Goal: Task Accomplishment & Management: Understand process/instructions

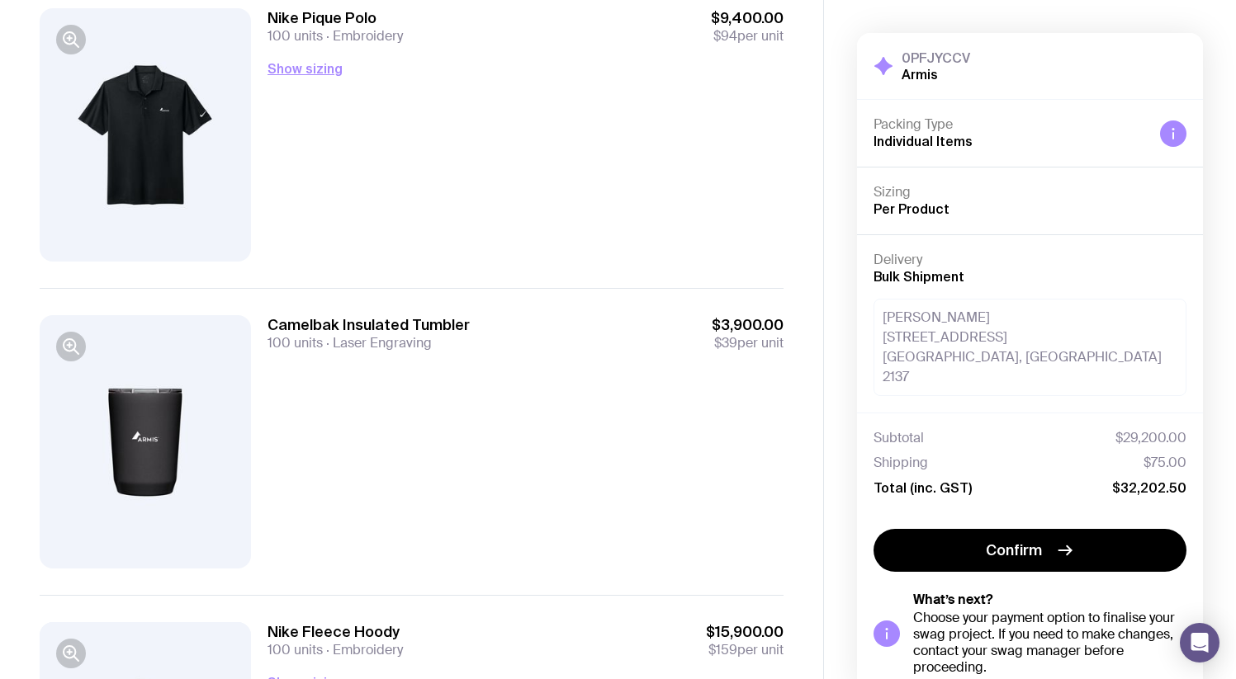
scroll to position [441, 0]
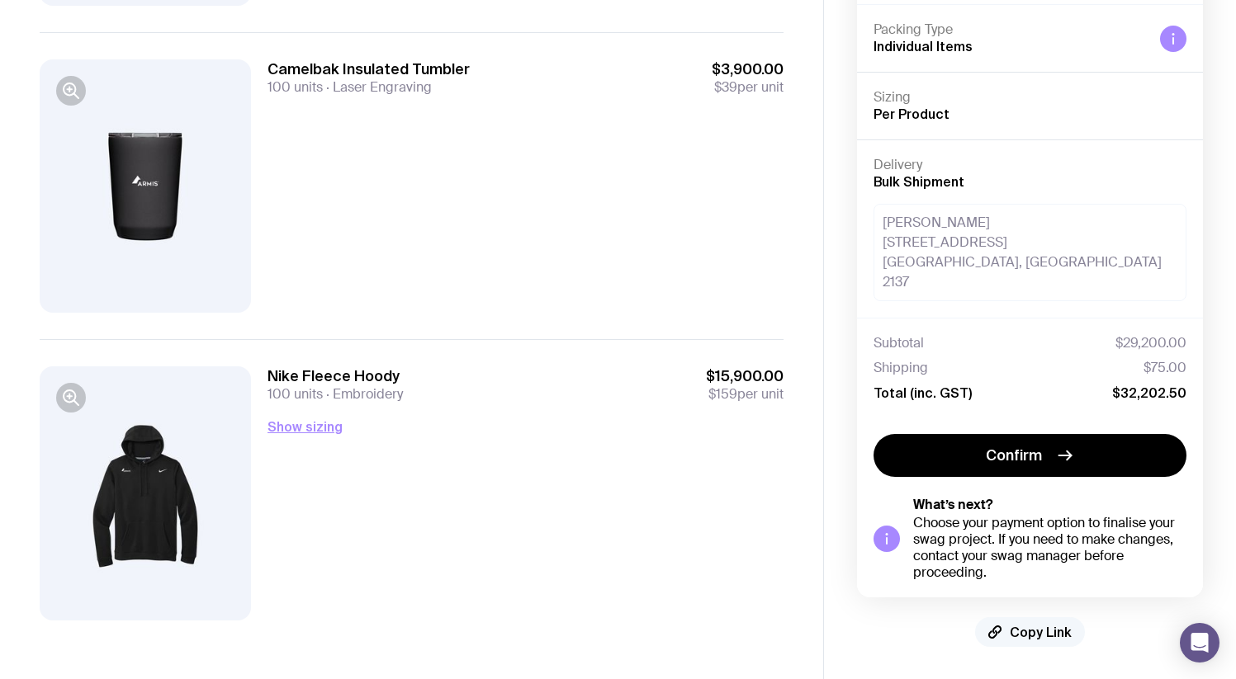
click at [1017, 630] on span "Copy Link" at bounding box center [1040, 632] width 62 height 17
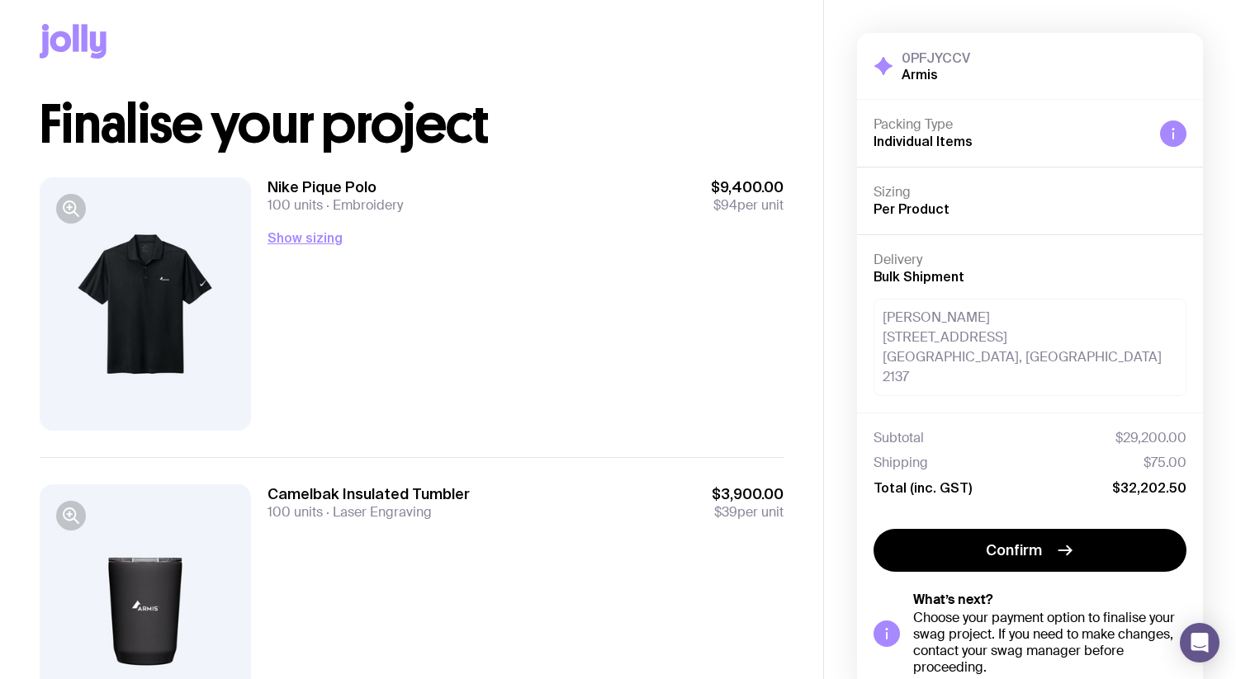
scroll to position [0, 0]
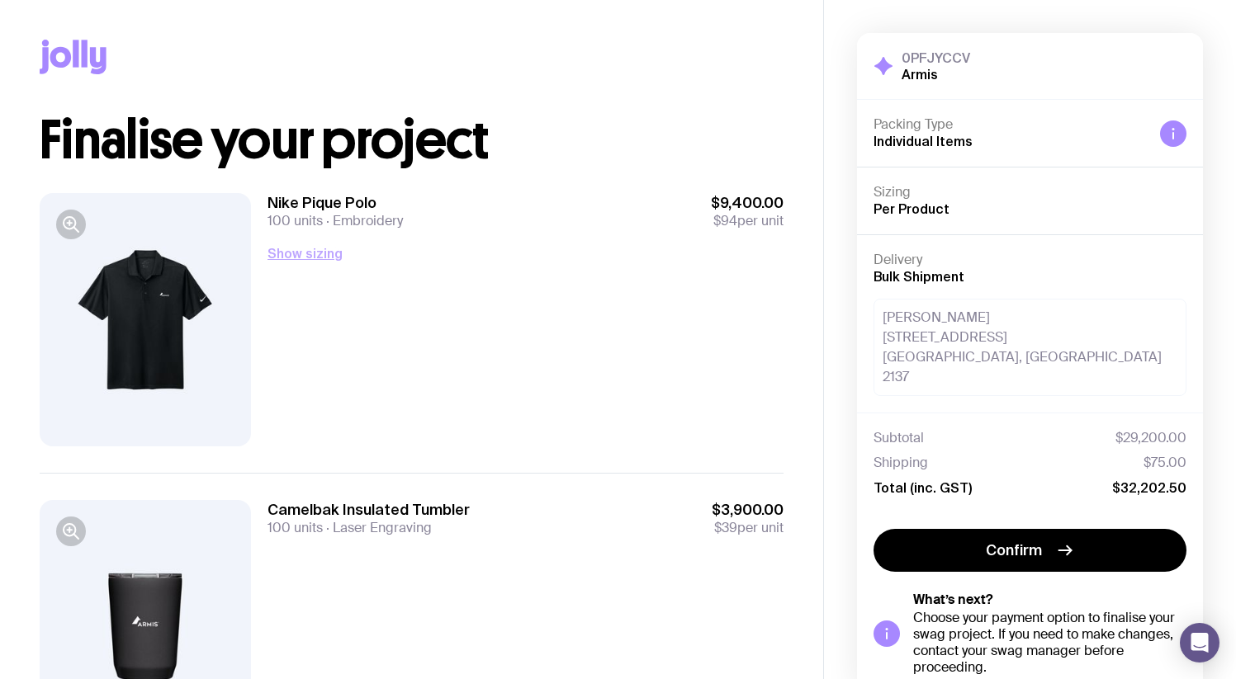
click at [315, 249] on button "Show sizing" at bounding box center [304, 253] width 75 height 20
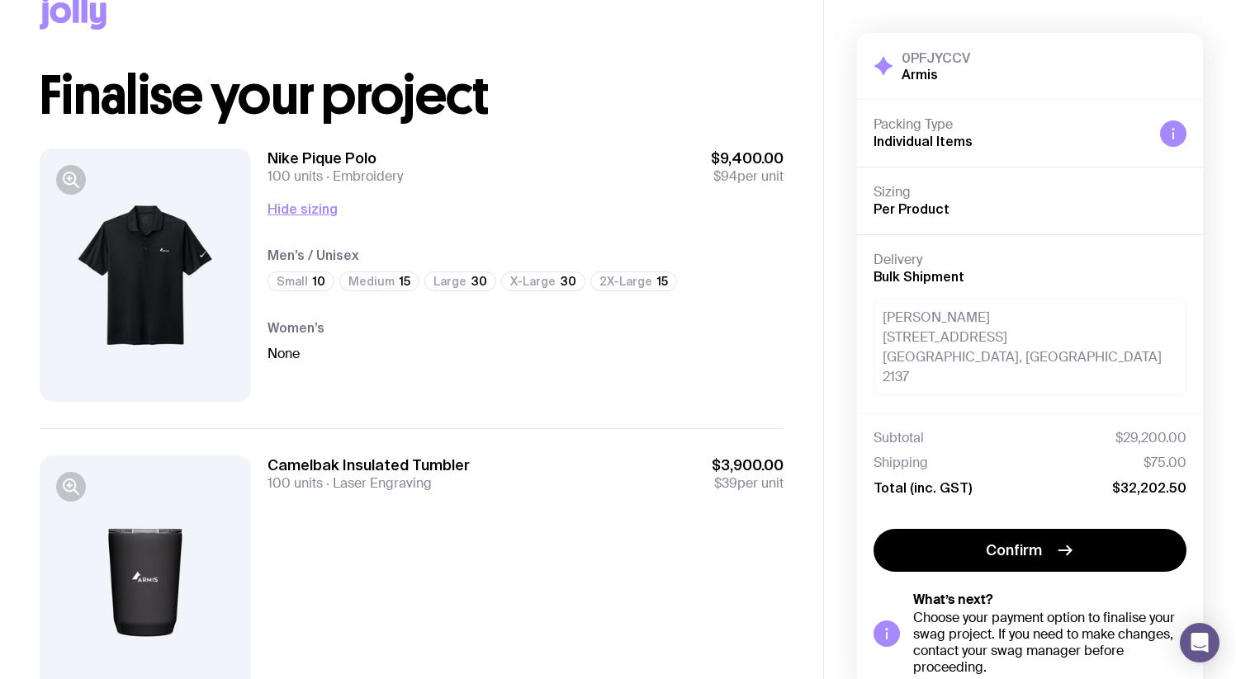
scroll to position [61, 0]
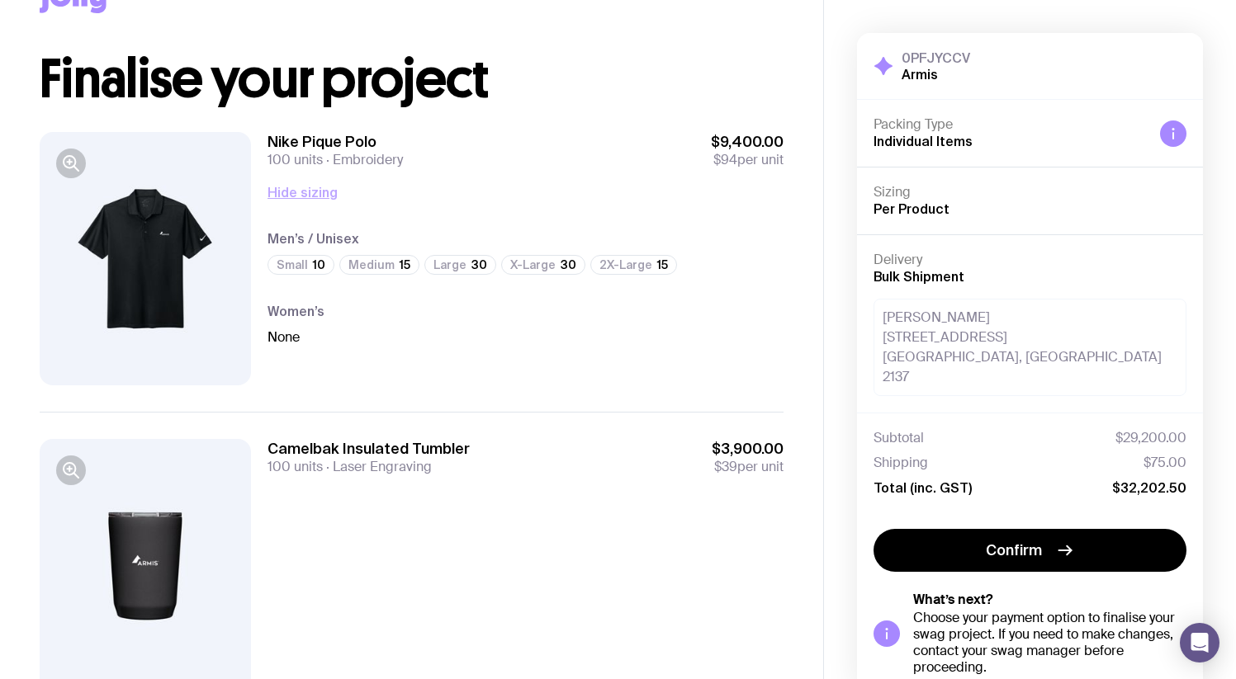
click at [318, 198] on button "Hide sizing" at bounding box center [302, 192] width 70 height 20
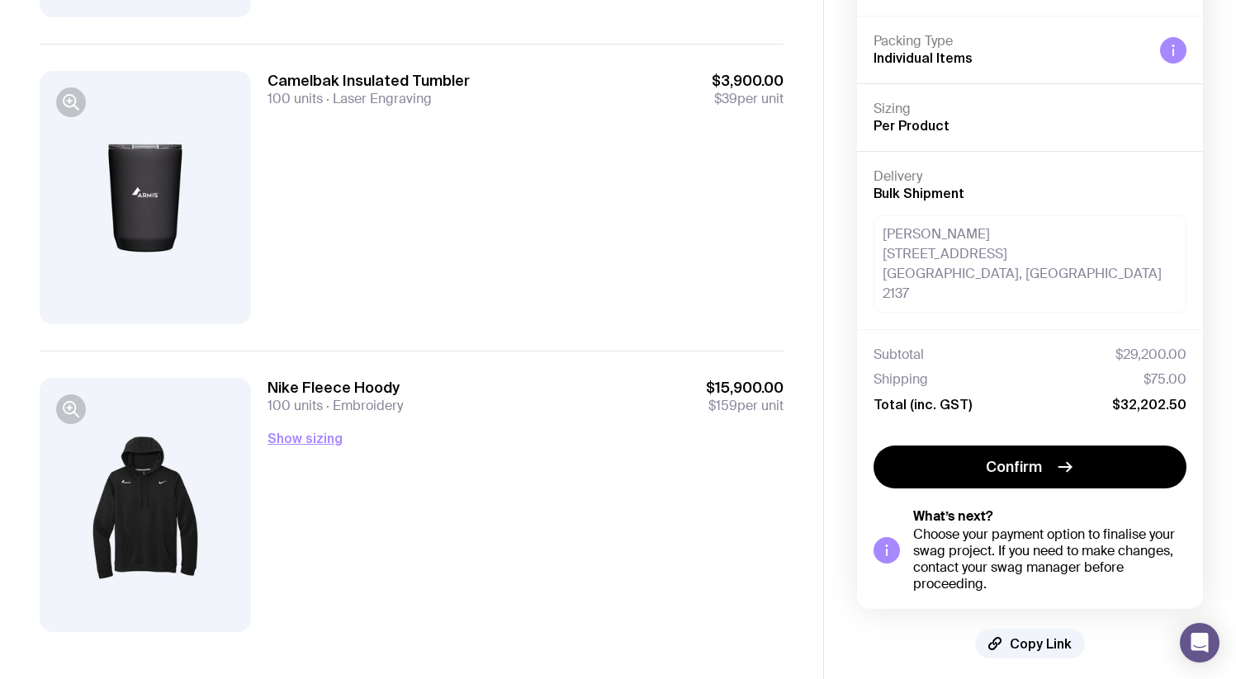
scroll to position [441, 0]
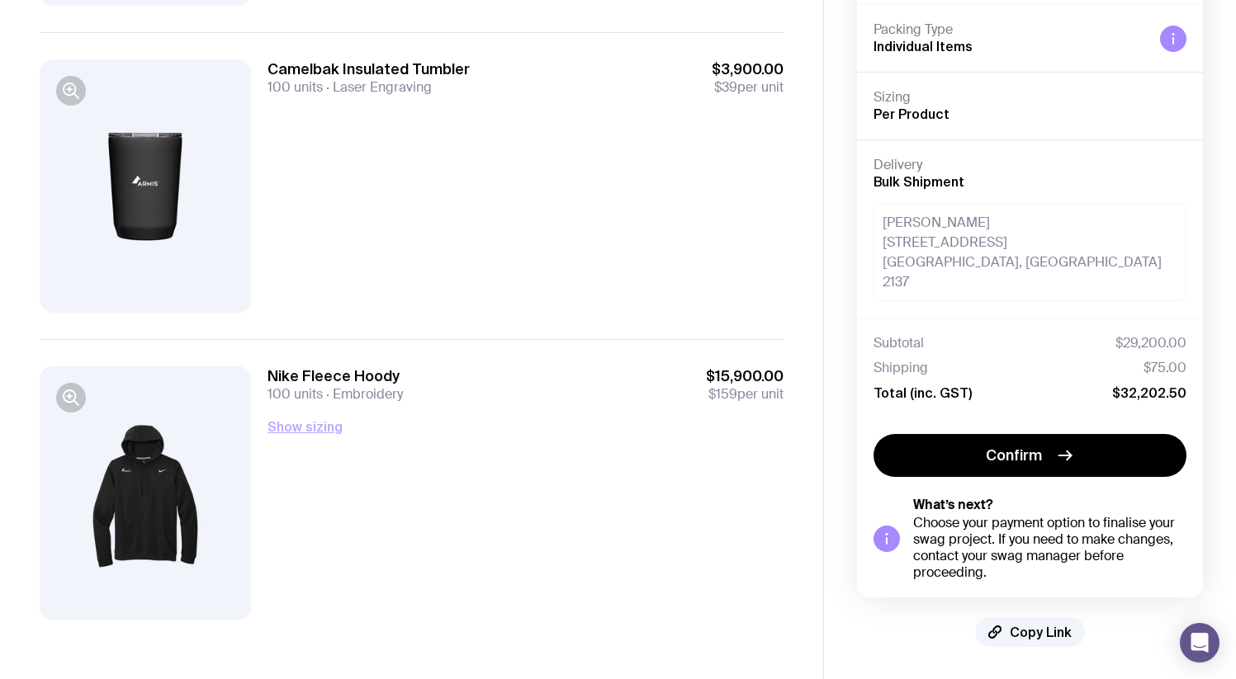
click at [293, 436] on button "Show sizing" at bounding box center [304, 427] width 75 height 20
click at [308, 434] on button "Hide sizing" at bounding box center [302, 427] width 70 height 20
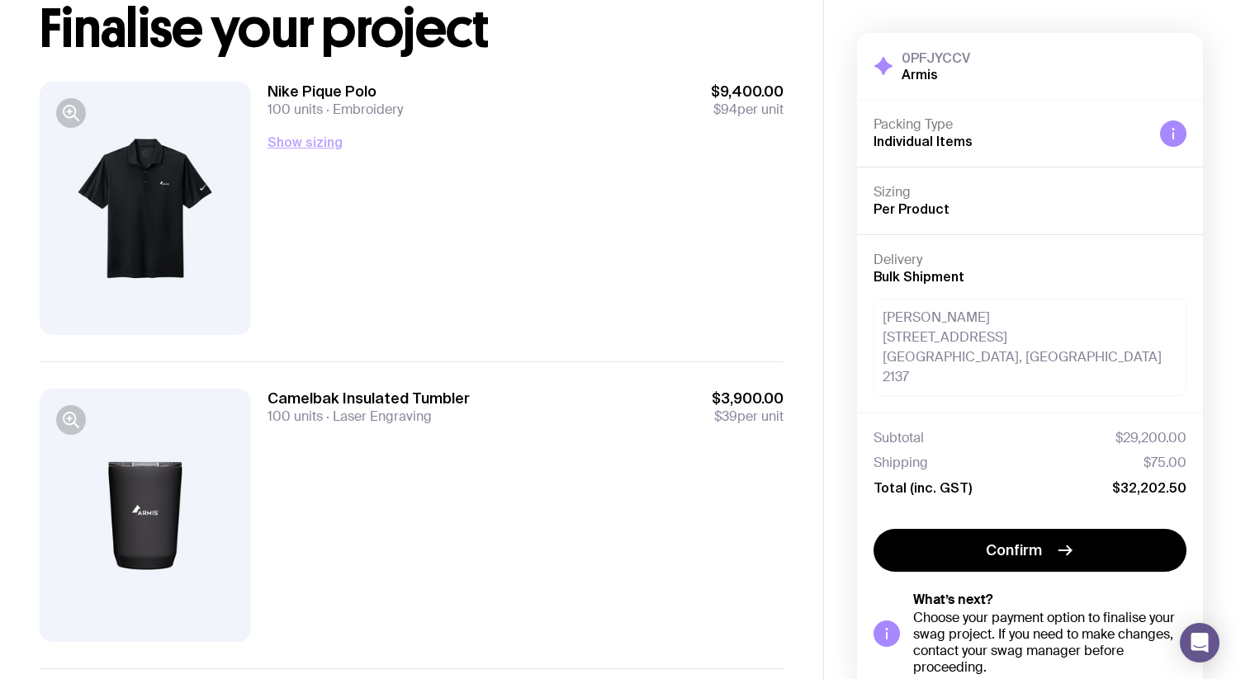
scroll to position [0, 0]
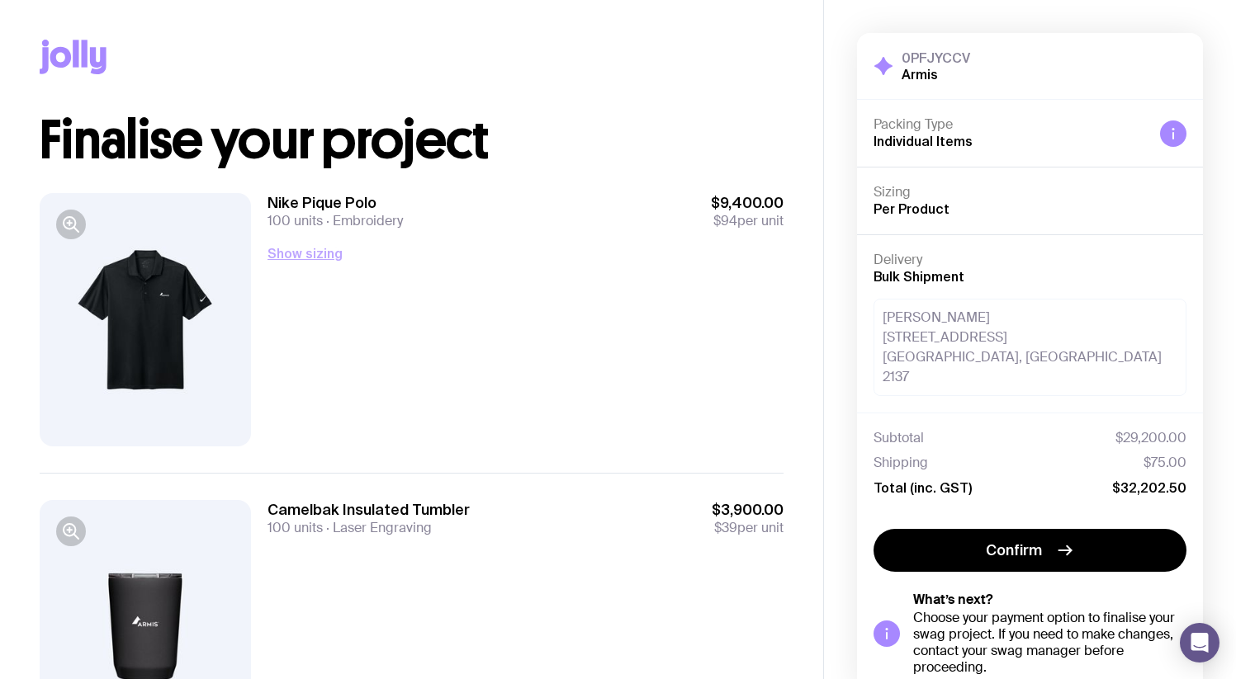
click at [331, 249] on button "Show sizing" at bounding box center [304, 253] width 75 height 20
click at [332, 253] on button "Hide sizing" at bounding box center [302, 253] width 70 height 20
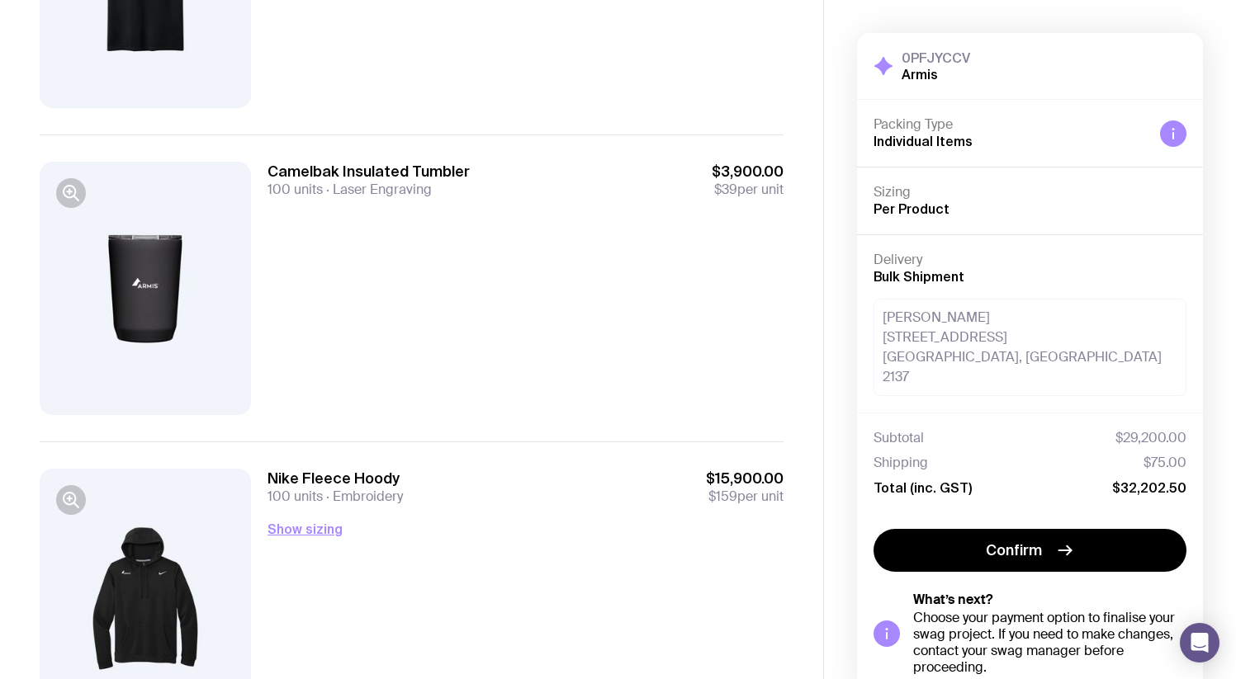
drag, startPoint x: 319, startPoint y: 495, endPoint x: 318, endPoint y: 518, distance: 23.2
click at [319, 504] on span "100 units" at bounding box center [294, 496] width 55 height 17
click at [318, 518] on div "Show sizing Men’s / Unisex Small 10 Medium 15 Large 30 X-Large 30 2X-Large 15 W…" at bounding box center [525, 528] width 516 height 21
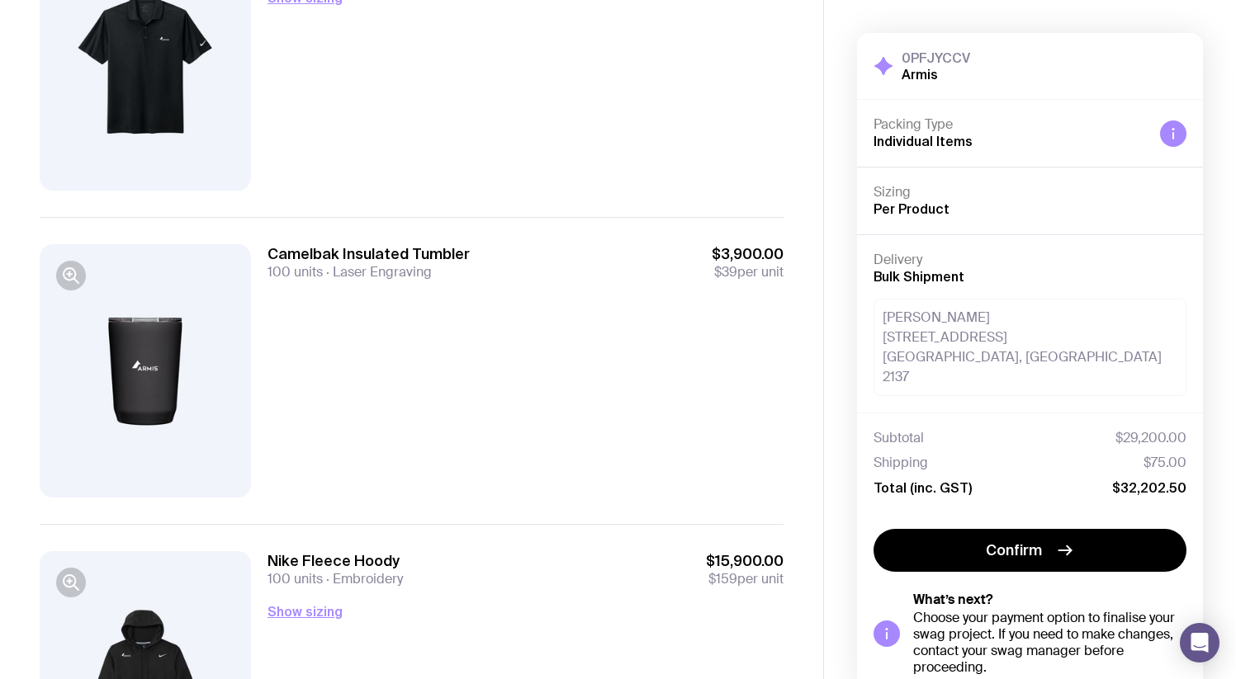
scroll to position [441, 0]
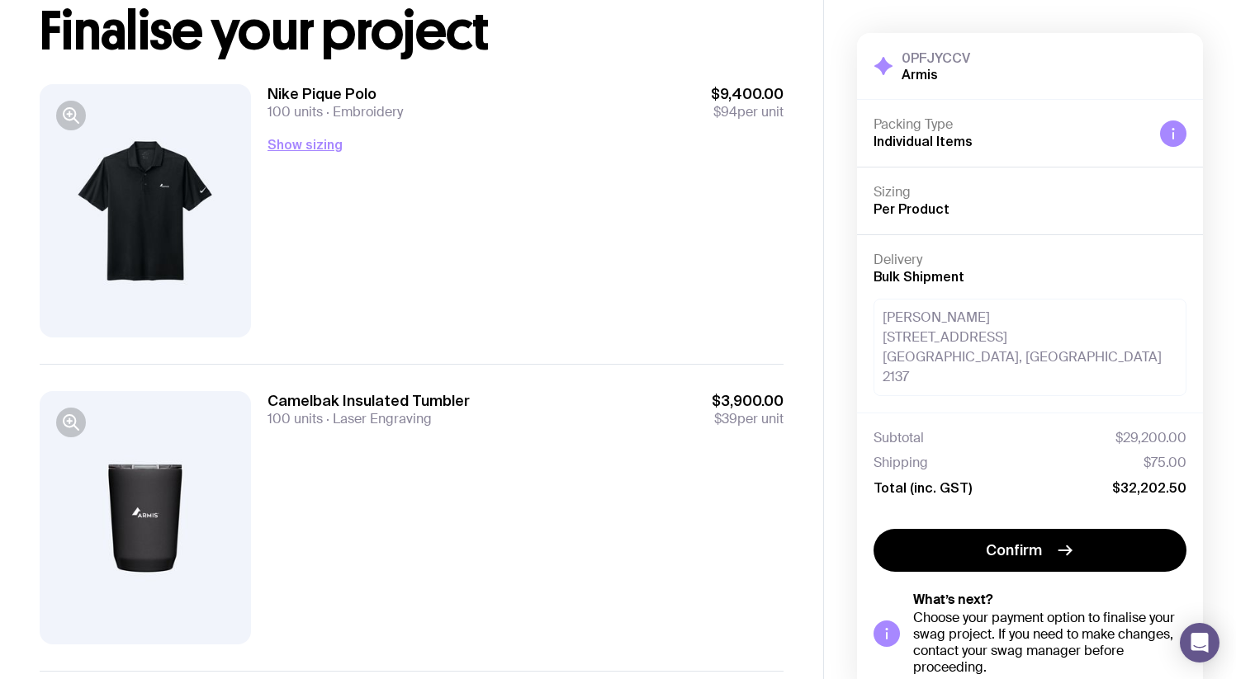
scroll to position [106, 0]
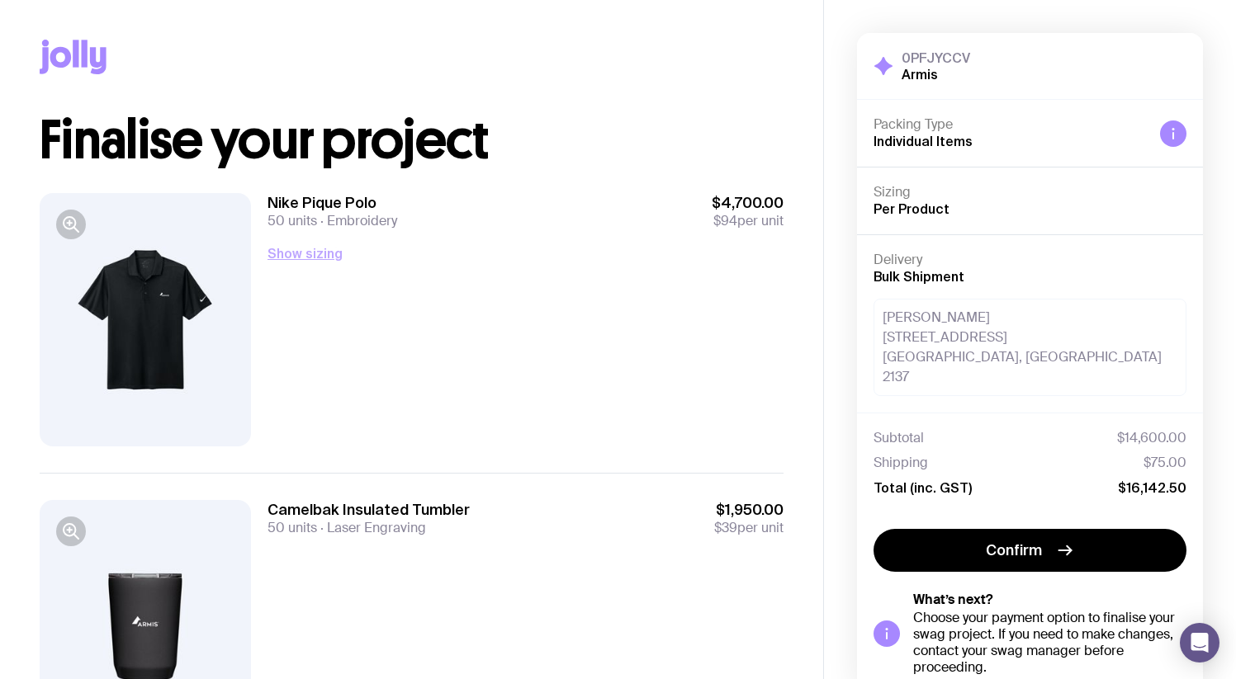
click at [322, 247] on button "Show sizing" at bounding box center [304, 253] width 75 height 20
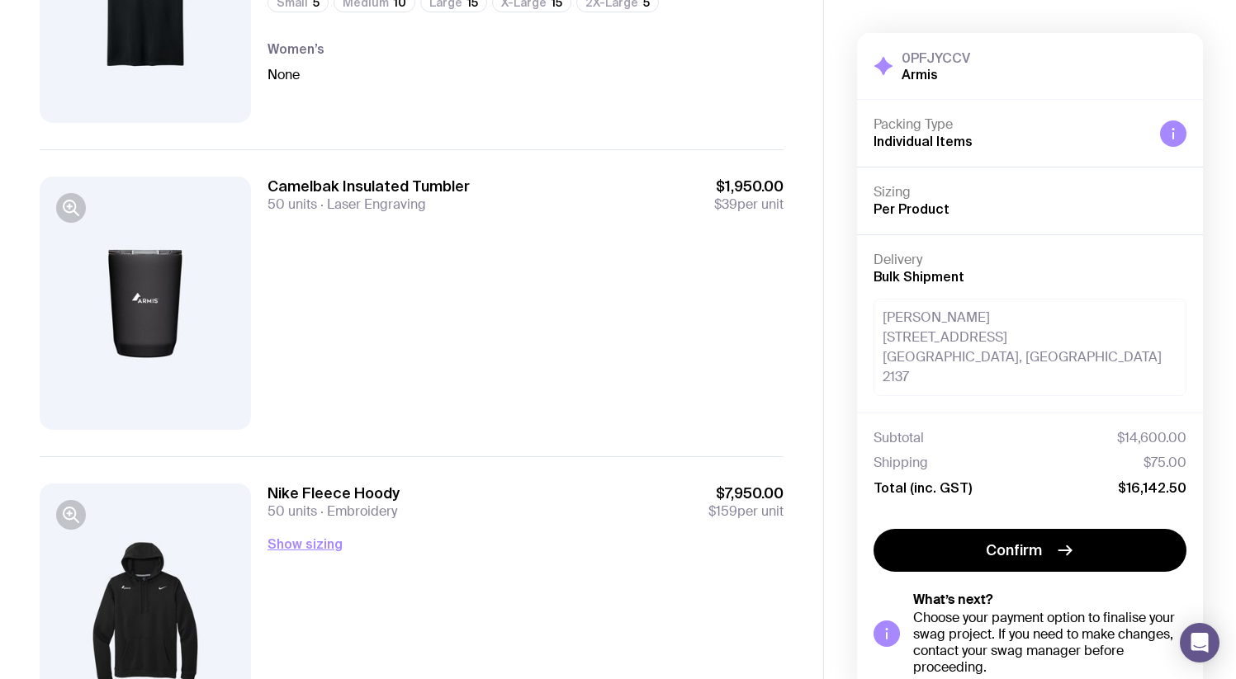
scroll to position [331, 0]
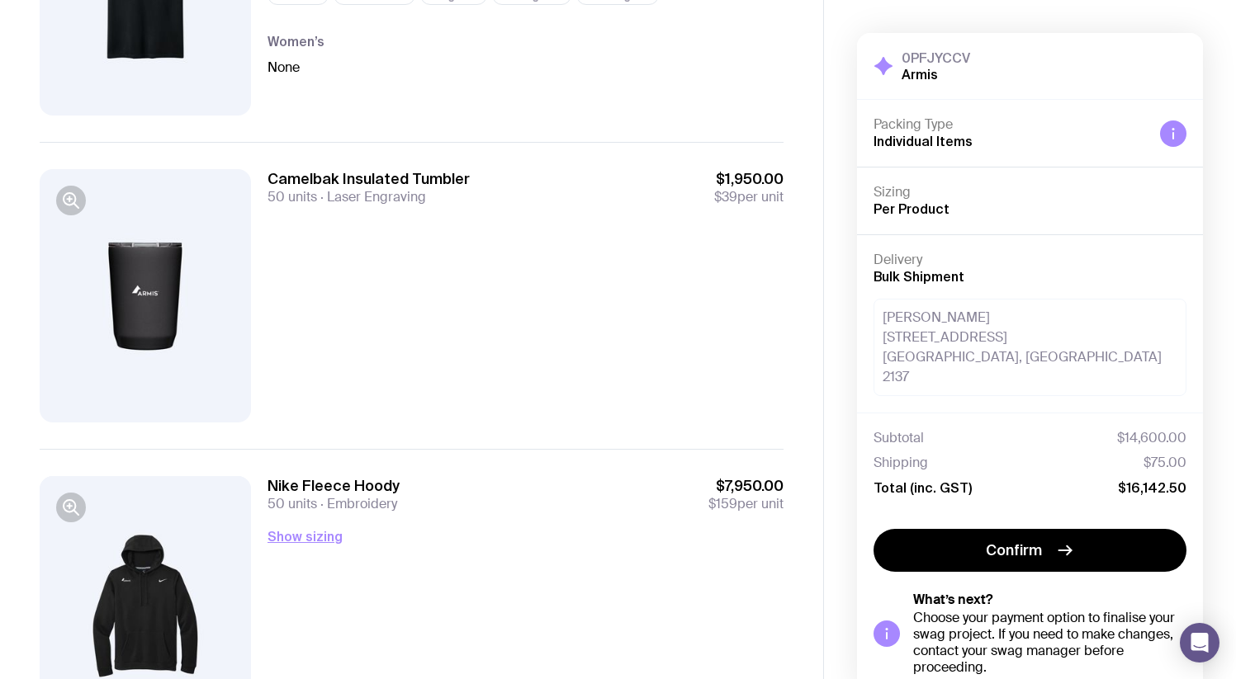
click at [319, 548] on div "Nike Fleece Hoody 50 units Embroidery $7,950.00 $159 per unit Show sizing Men’s…" at bounding box center [525, 602] width 516 height 253
click at [319, 546] on button "Show sizing" at bounding box center [304, 537] width 75 height 20
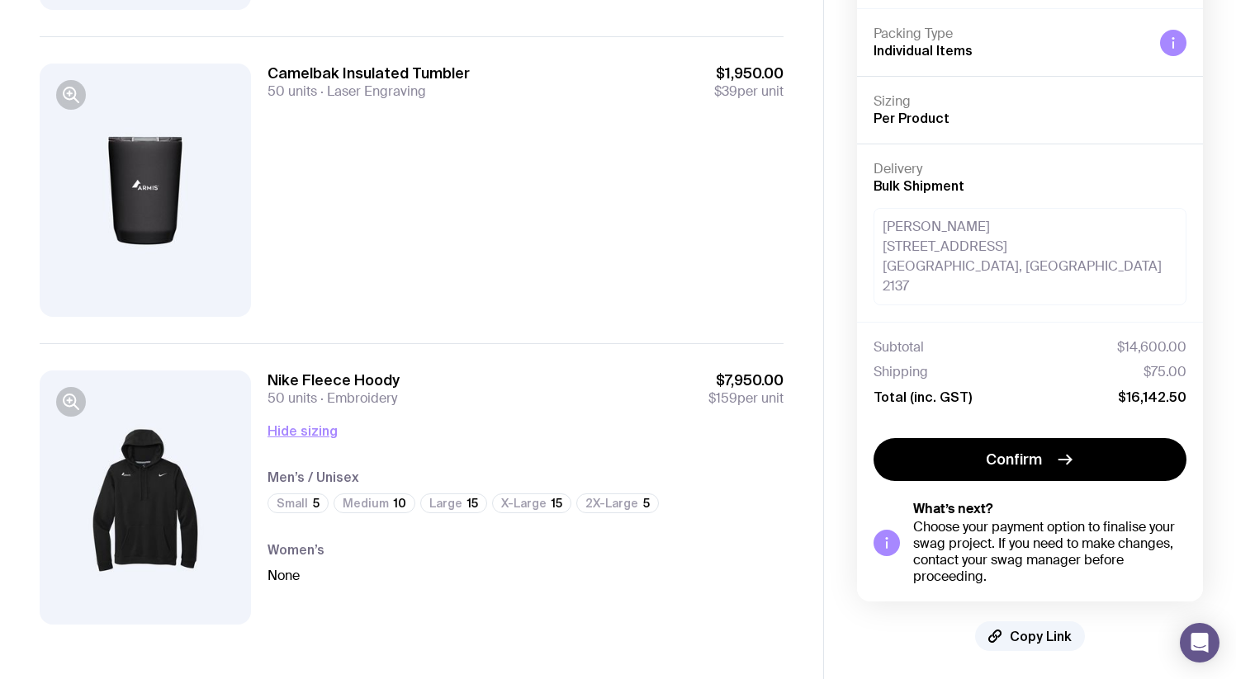
scroll to position [441, 0]
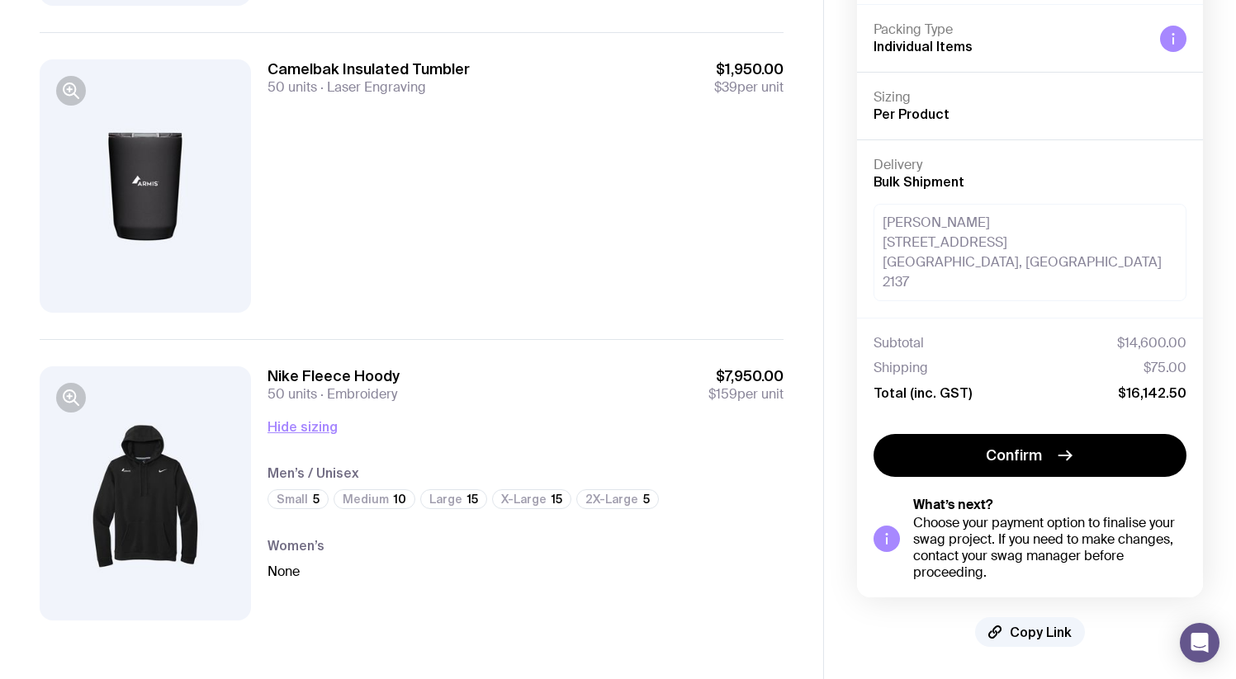
click at [308, 437] on div "Men’s / Unisex Small 5 Medium 10 Large 15 X-Large 15 2X-Large 5 Women’s None" at bounding box center [525, 509] width 516 height 145
click at [327, 428] on button "Hide sizing" at bounding box center [302, 427] width 70 height 20
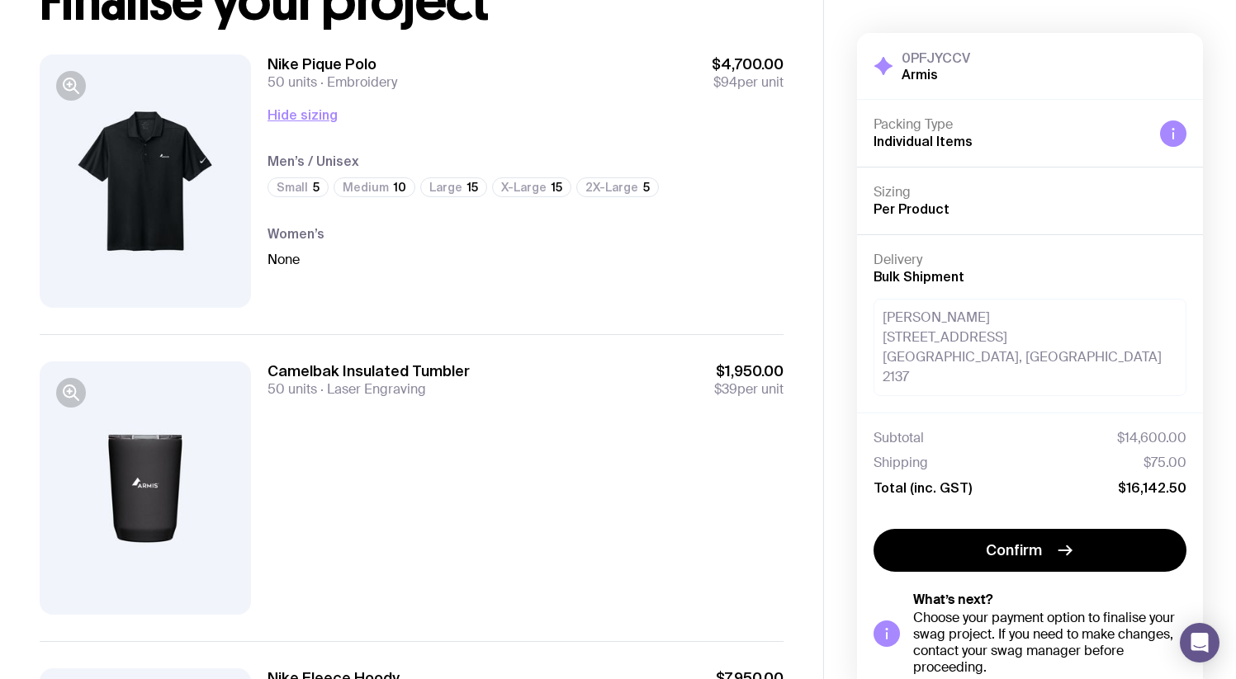
scroll to position [122, 0]
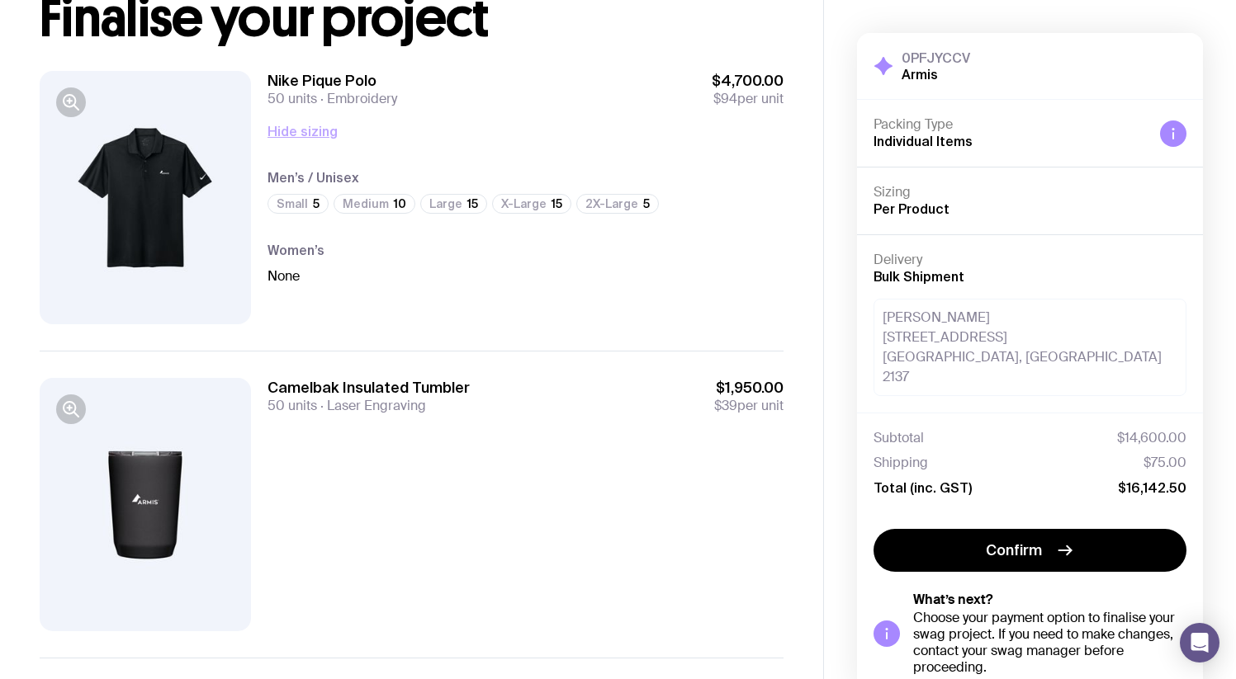
click at [314, 135] on button "Hide sizing" at bounding box center [302, 131] width 70 height 20
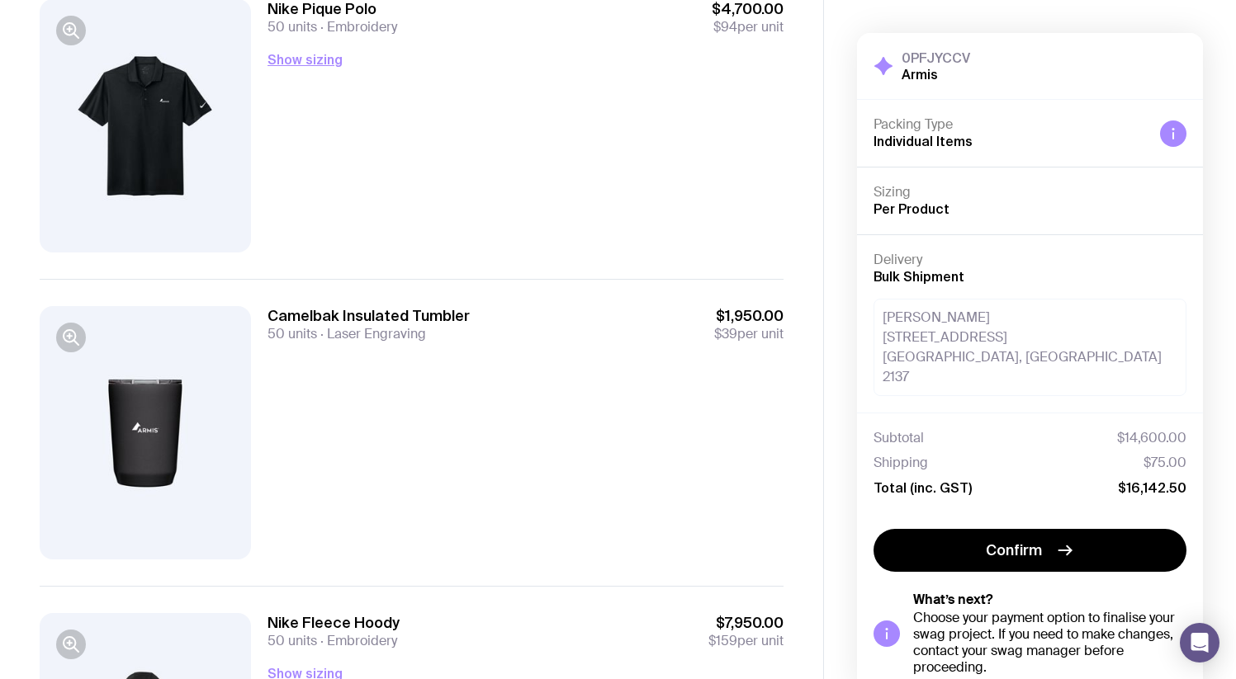
scroll to position [0, 0]
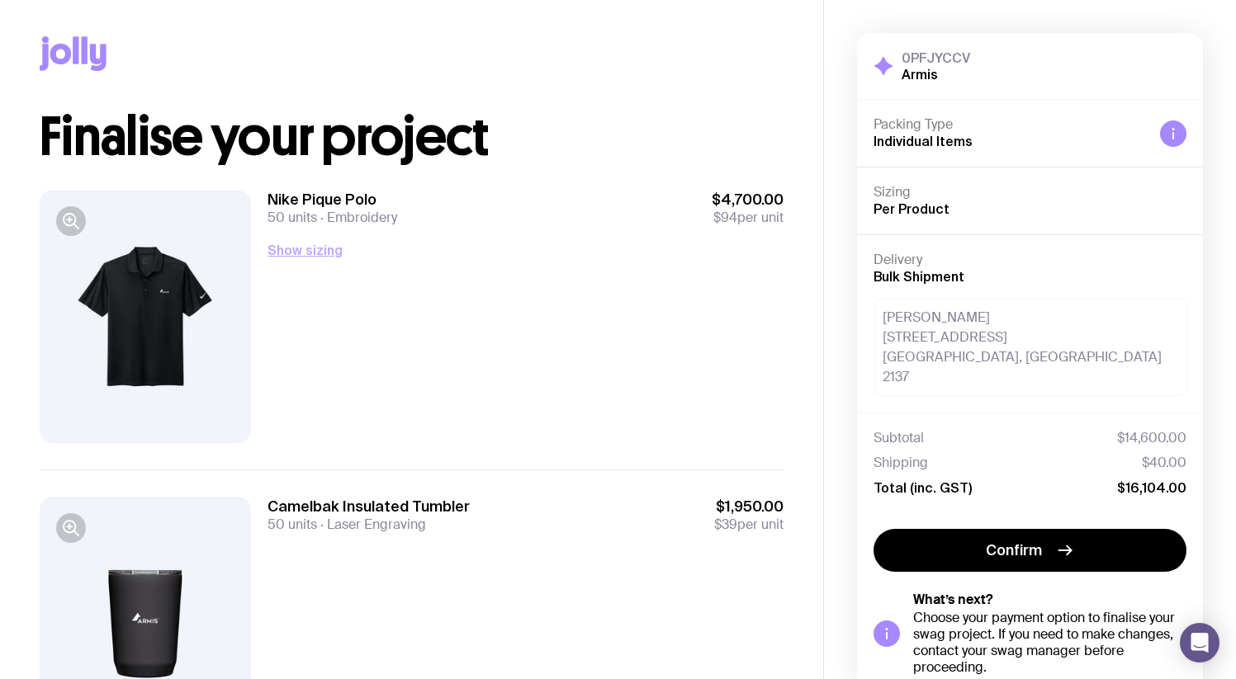
click at [302, 245] on button "Show sizing" at bounding box center [304, 250] width 75 height 20
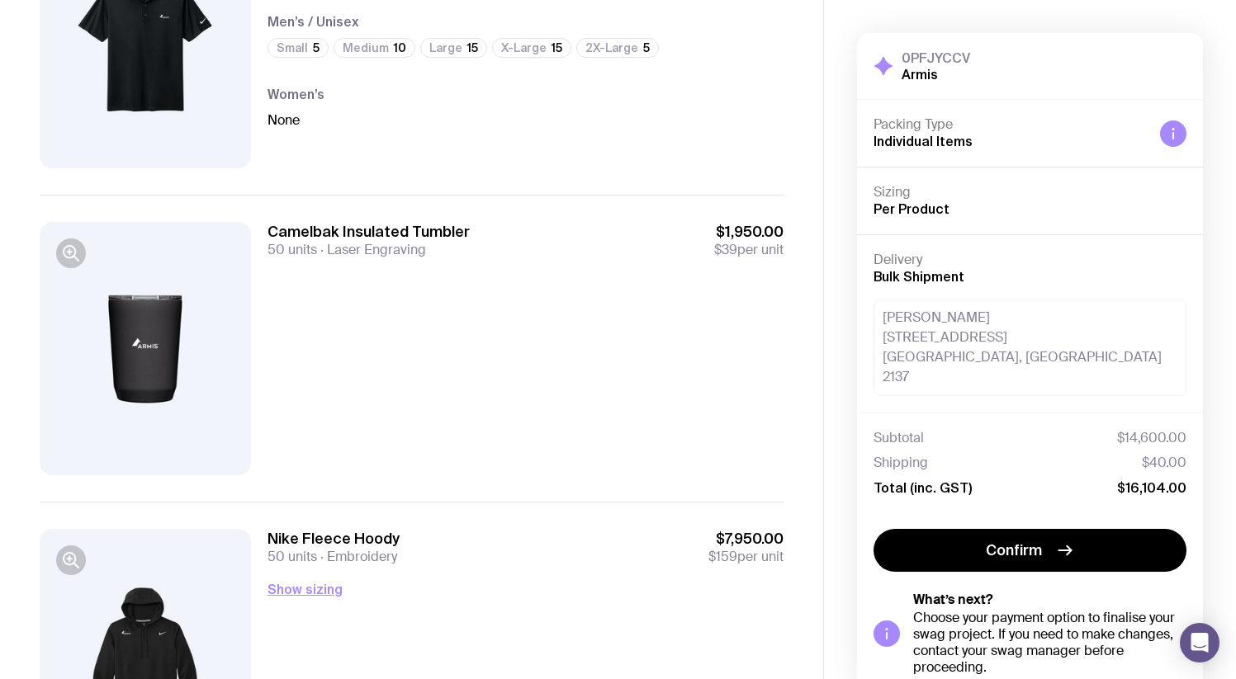
scroll to position [280, 0]
click at [309, 605] on div "Nike Fleece Hoody 50 units Embroidery $7,950.00 $159 per unit Show sizing Men’s…" at bounding box center [525, 653] width 516 height 253
click at [309, 598] on div "Show sizing Men’s / Unisex Small 5 Medium 10 Large 15 X-Large 15 2X-Large 5 Wom…" at bounding box center [525, 587] width 516 height 21
click at [309, 592] on button "Show sizing" at bounding box center [304, 588] width 75 height 20
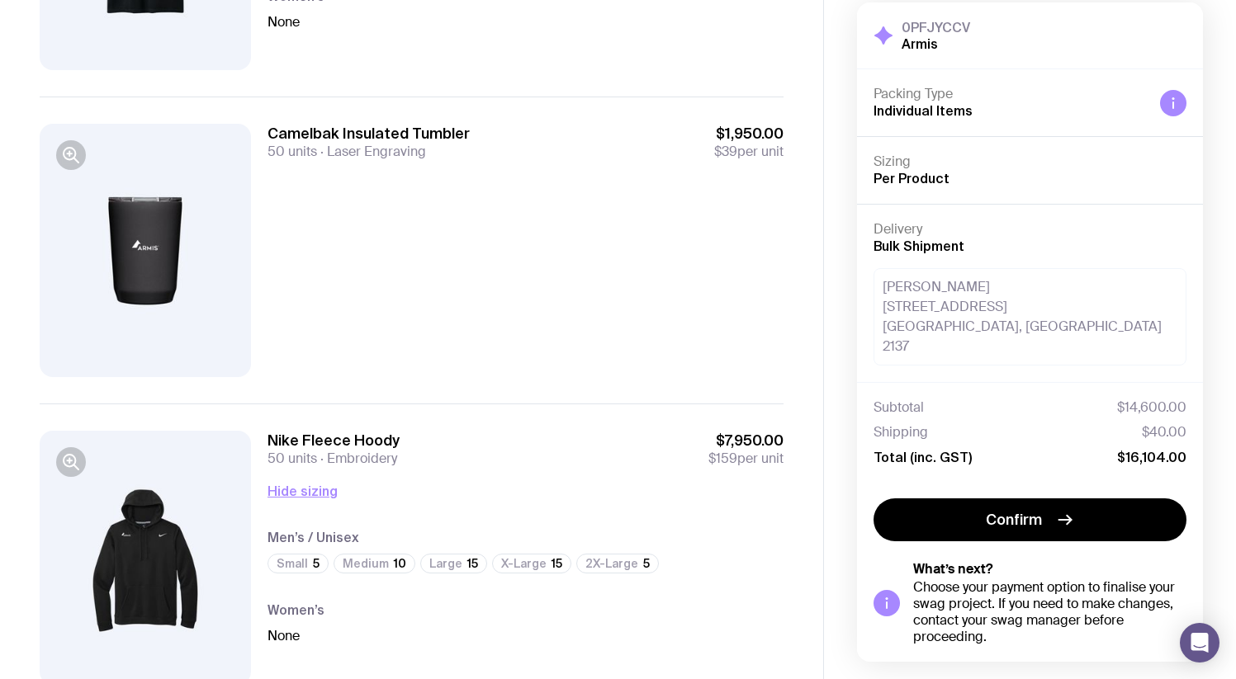
scroll to position [441, 0]
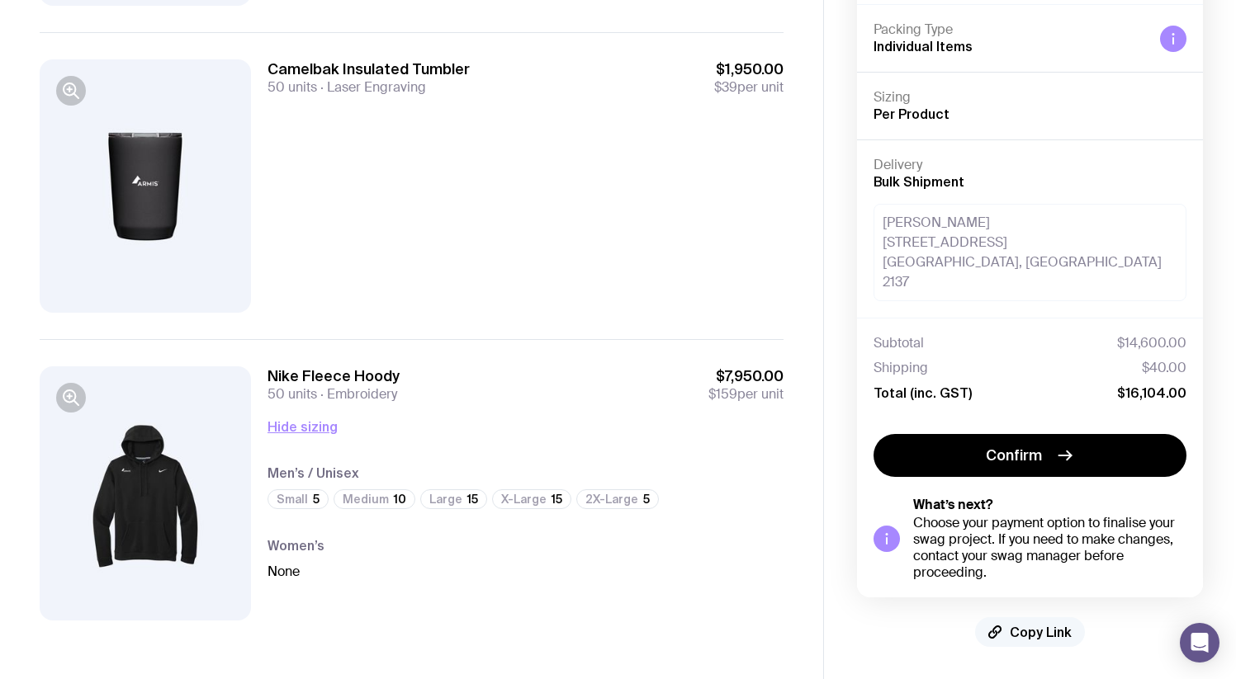
click at [1027, 622] on button "Copy Link" at bounding box center [1030, 632] width 110 height 30
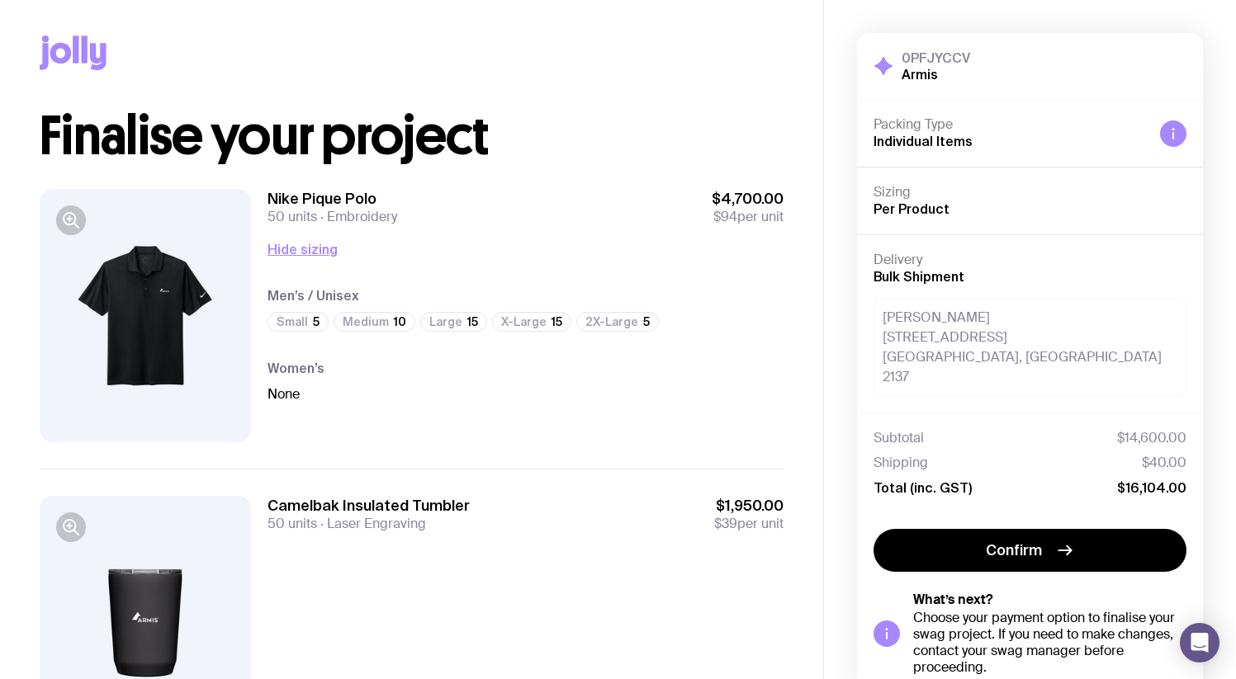
scroll to position [0, 0]
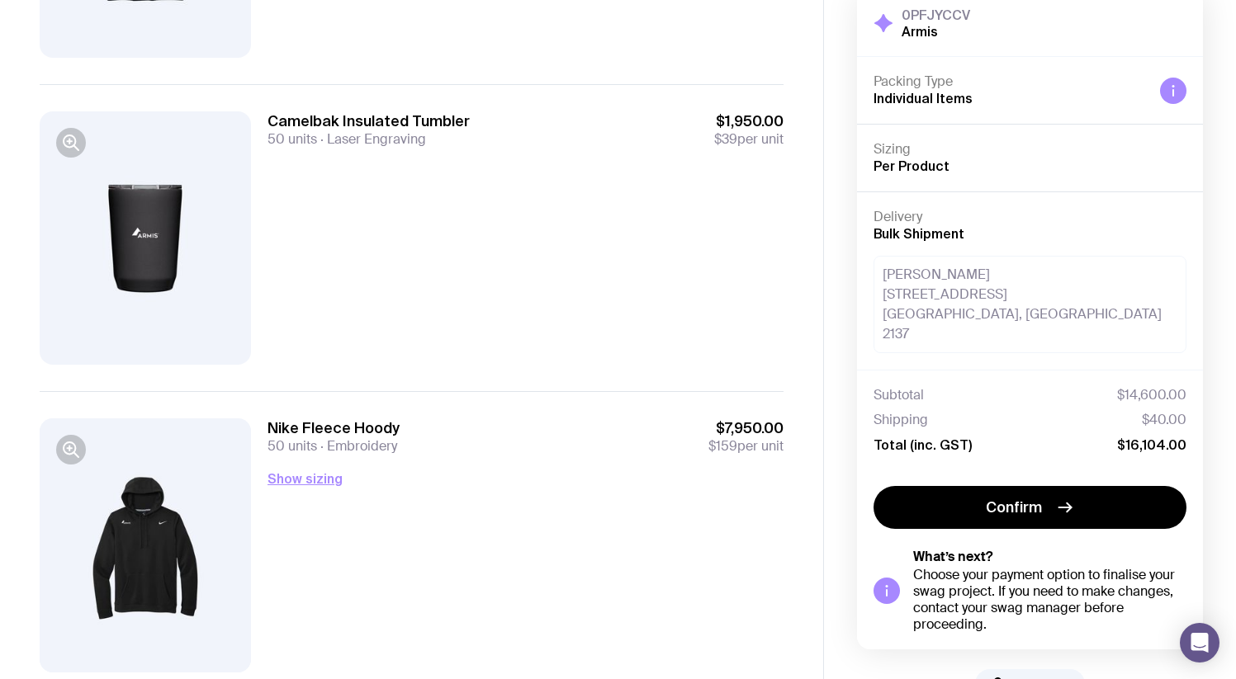
scroll to position [441, 0]
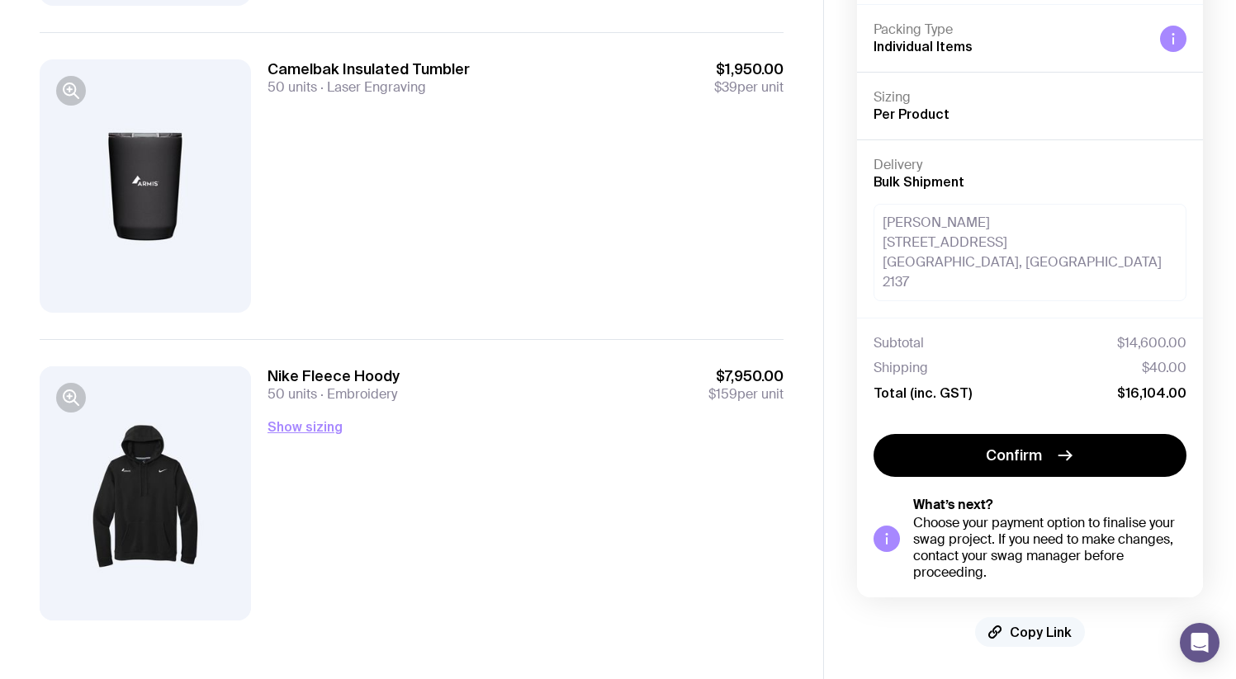
click at [1042, 636] on span "Copy Link" at bounding box center [1040, 632] width 62 height 17
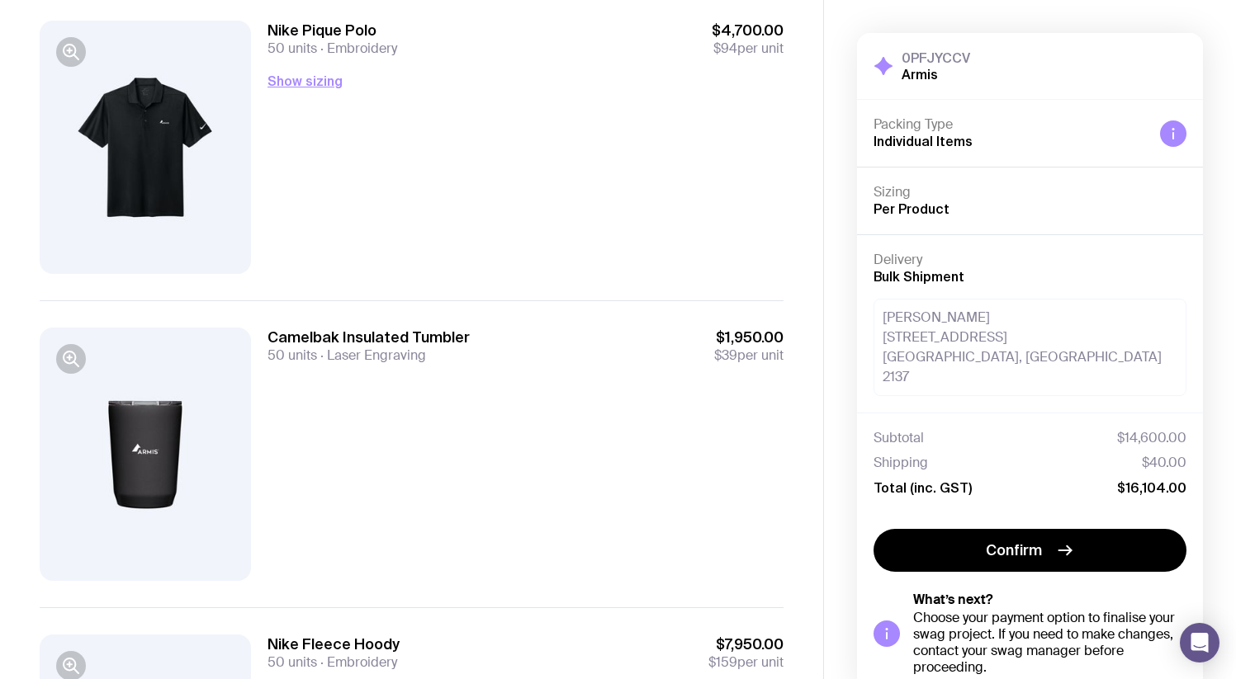
scroll to position [0, 0]
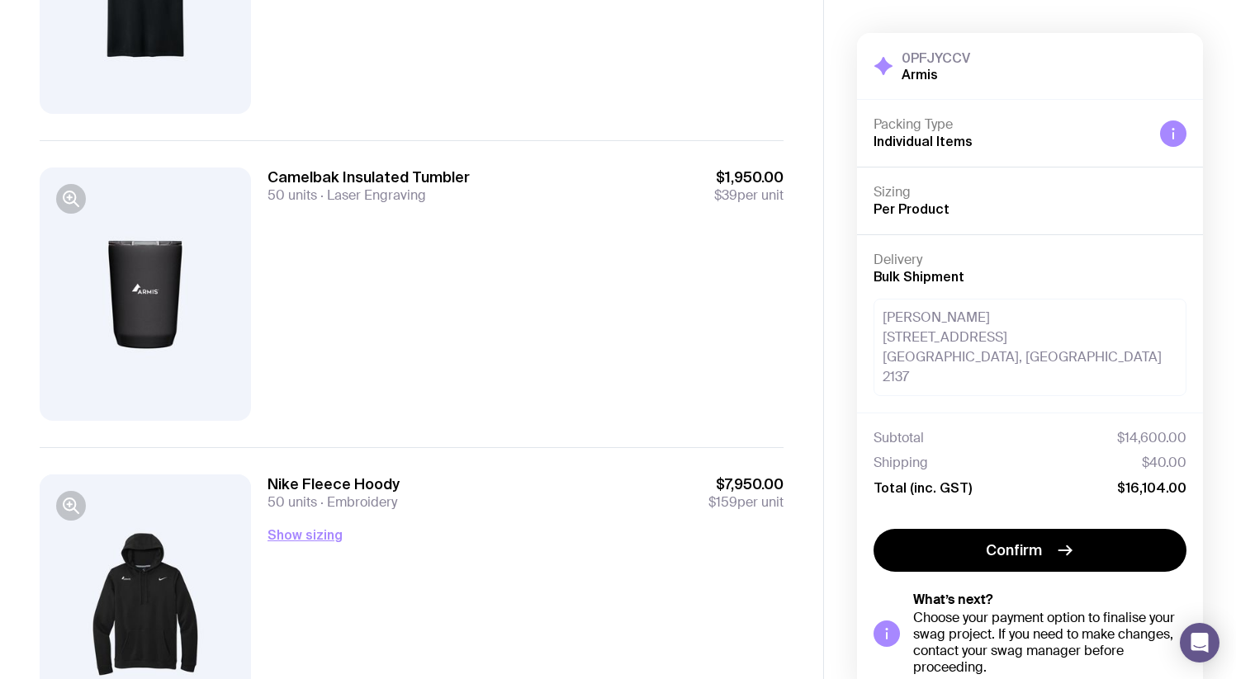
scroll to position [335, 0]
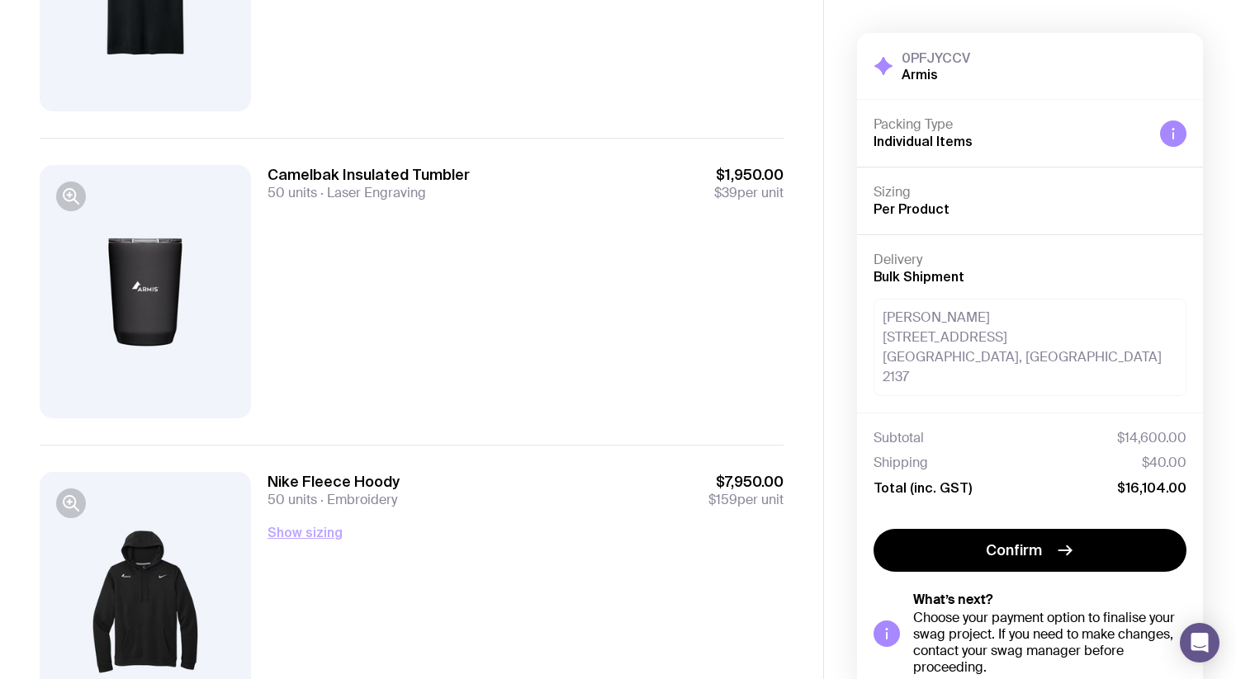
click at [330, 533] on button "Show sizing" at bounding box center [304, 532] width 75 height 20
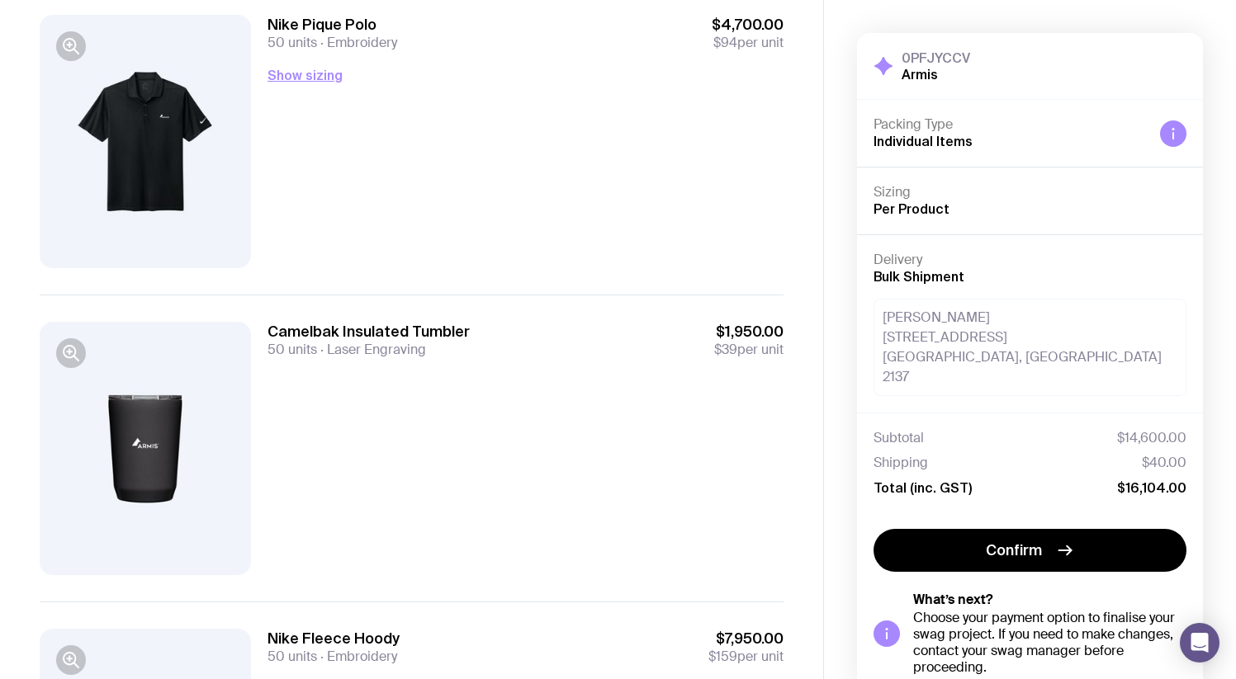
scroll to position [79, 0]
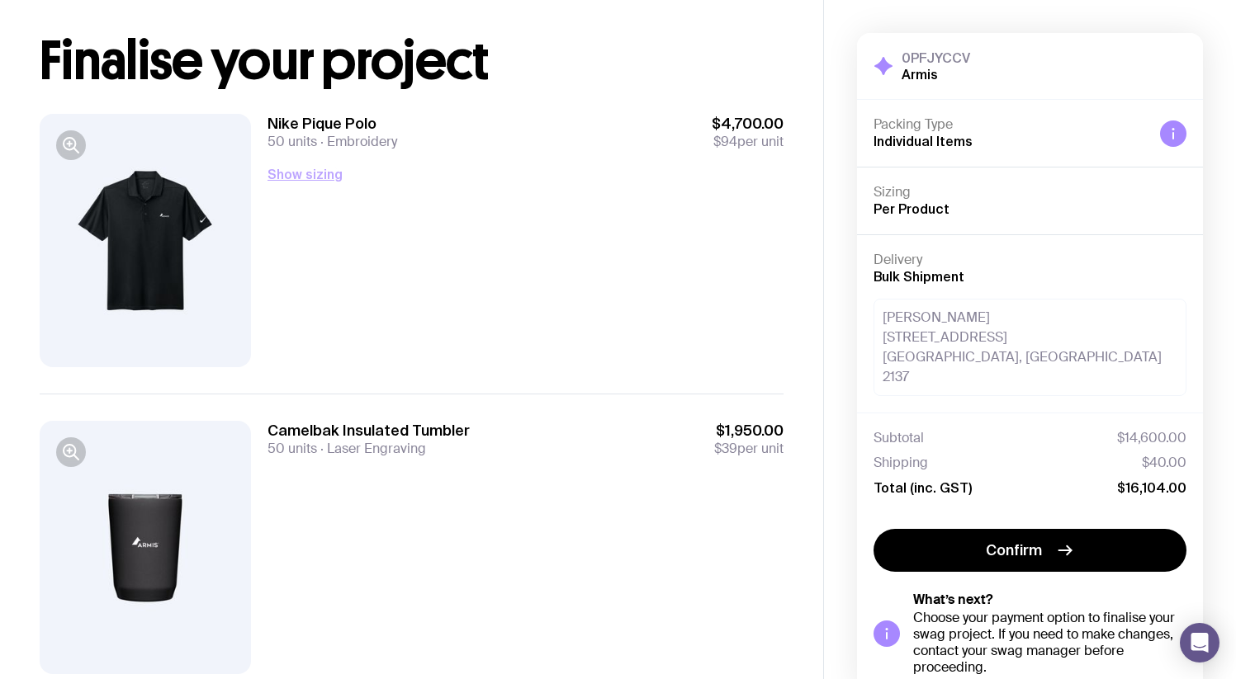
click at [322, 178] on button "Show sizing" at bounding box center [304, 174] width 75 height 20
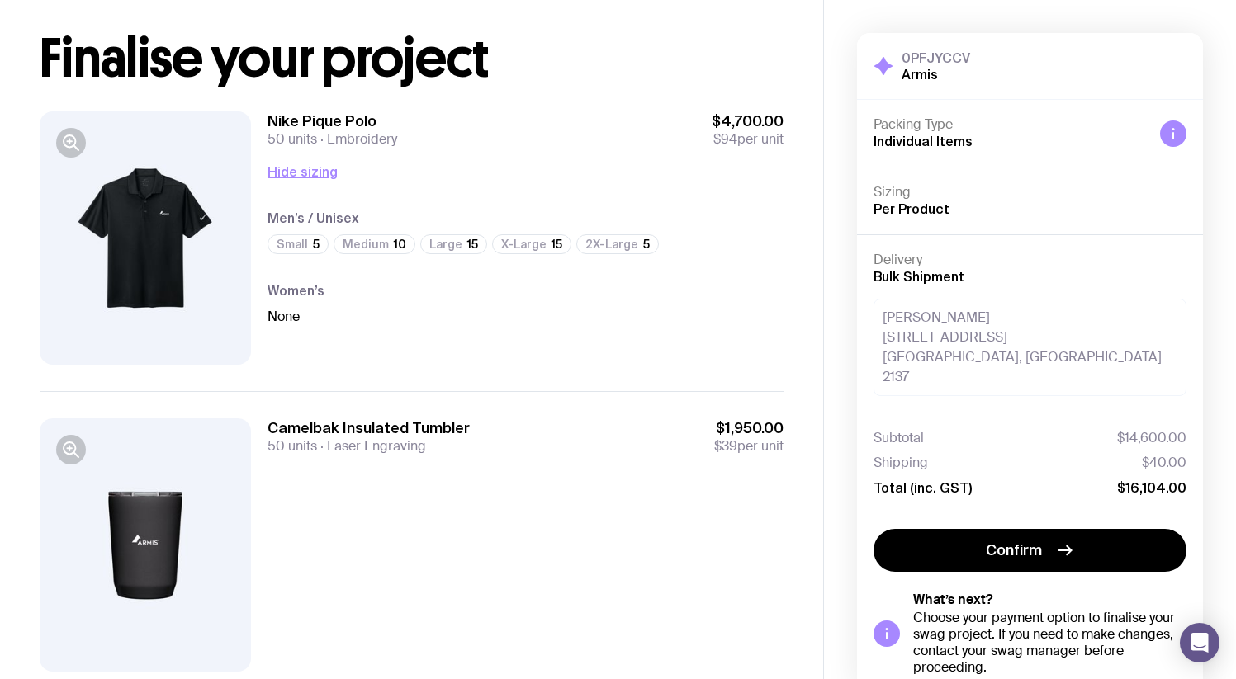
scroll to position [83, 0]
